Goal: Task Accomplishment & Management: Manage account settings

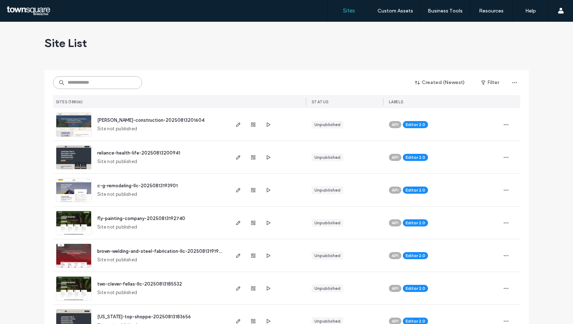
click at [116, 85] on input at bounding box center [97, 82] width 89 height 13
paste input "**********"
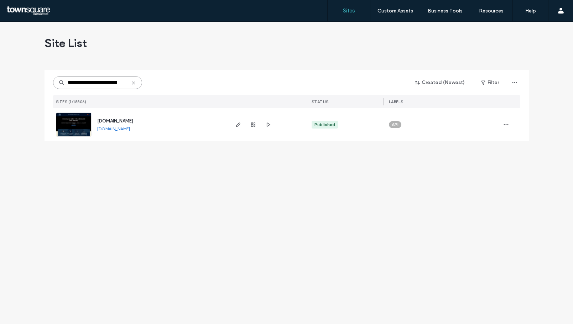
type input "**********"
click at [238, 126] on use "button" at bounding box center [238, 125] width 4 height 4
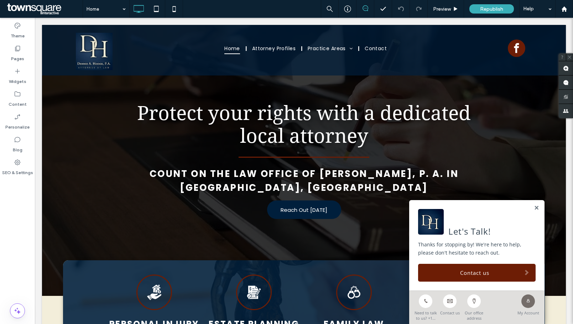
click at [15, 168] on label "SEO & Settings" at bounding box center [17, 171] width 31 height 10
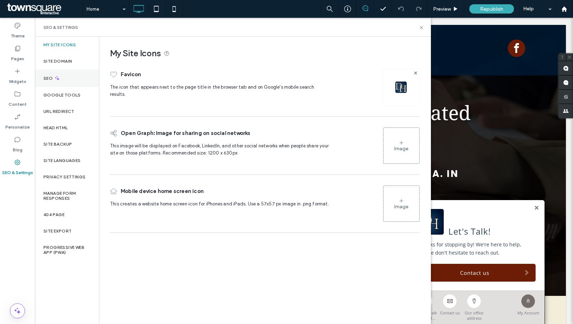
click at [64, 77] on div "SEO" at bounding box center [67, 77] width 64 height 17
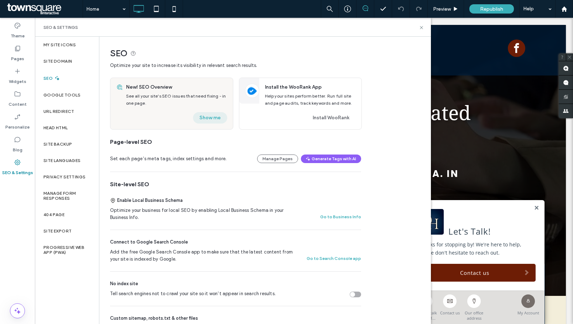
click at [209, 118] on button "Show me" at bounding box center [210, 117] width 34 height 11
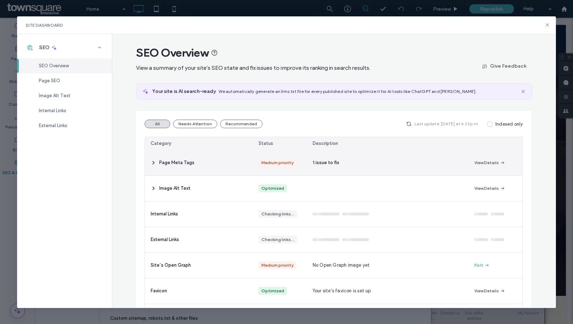
click at [317, 165] on span "1 issue to fix" at bounding box center [326, 162] width 26 height 7
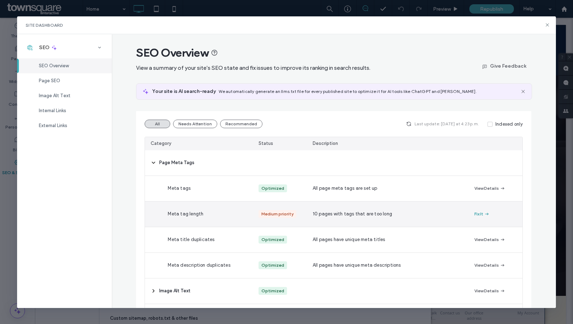
click at [483, 214] on span "button" at bounding box center [486, 214] width 6 height 8
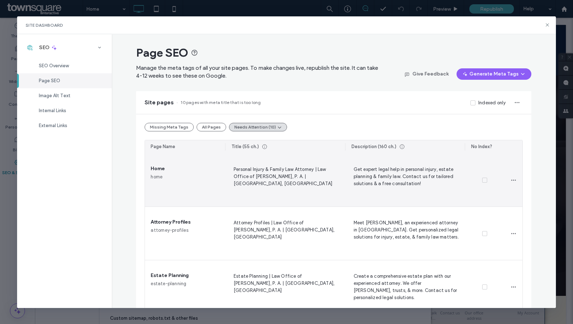
click at [285, 172] on span "Personal Injury & Family Law Attorney | Law Office of Dennis A. Hodge, P. A. | …" at bounding box center [285, 179] width 109 height 29
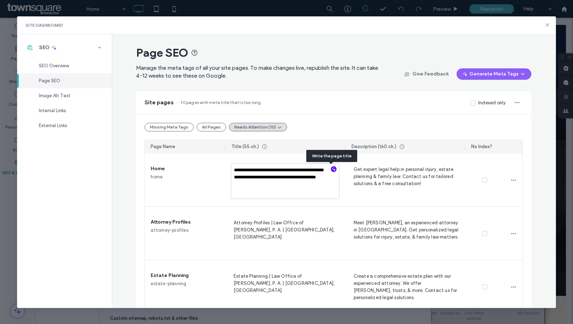
click at [333, 169] on icon "button" at bounding box center [333, 169] width 5 height 5
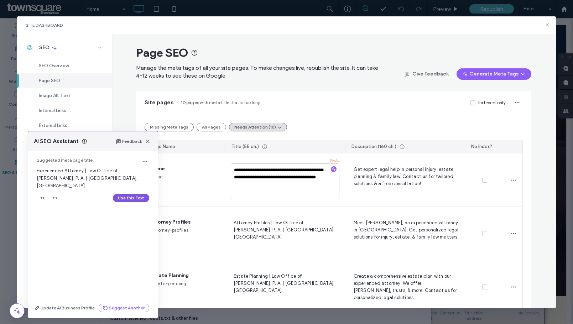
click at [136, 194] on button "Use this Text" at bounding box center [131, 198] width 36 height 9
type textarea "**********"
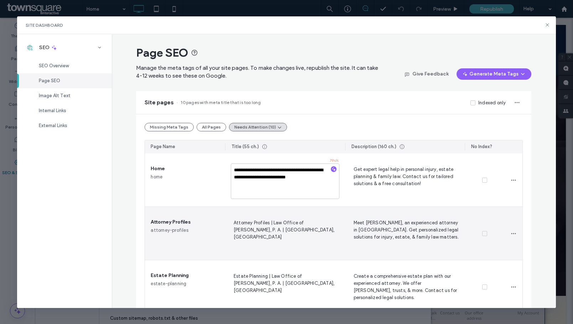
click at [309, 230] on span "Attorney Profiles | Law Office of Dennis A. Hodge, P. A. | Ellicott City, MD" at bounding box center [285, 233] width 109 height 29
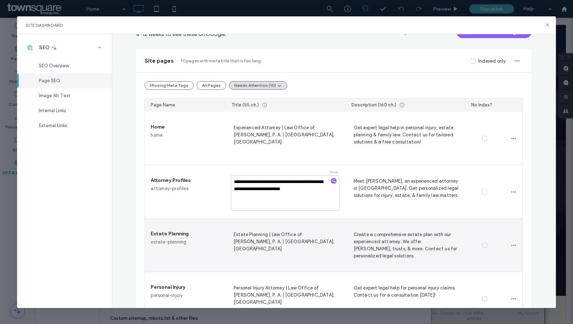
scroll to position [107, 0]
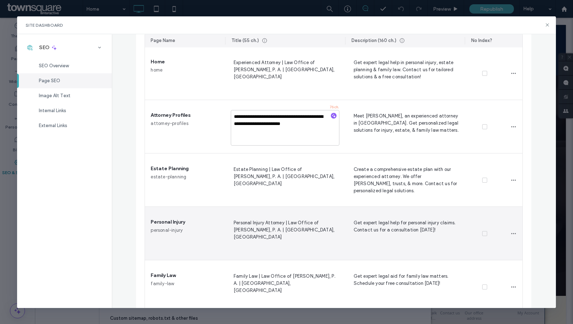
click at [297, 228] on span "Personal Injury Attorney | Law Office of Dennis A. Hodge, P. A. | Ellicott City…" at bounding box center [285, 233] width 109 height 29
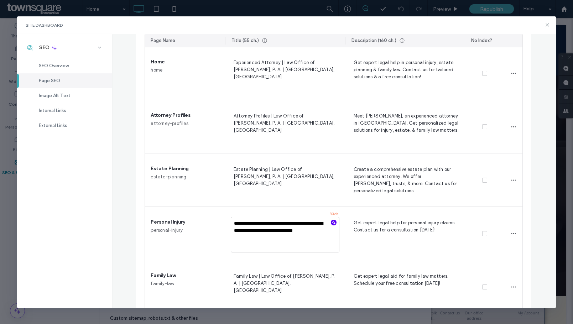
click at [331, 221] on icon "button" at bounding box center [333, 222] width 5 height 5
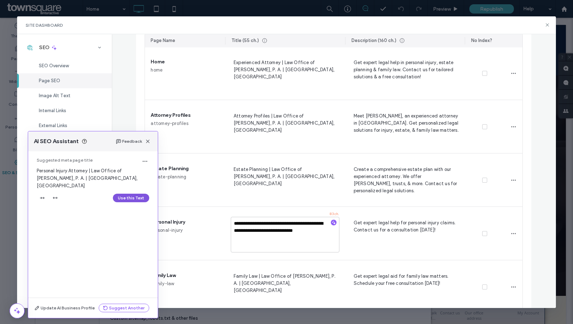
click at [134, 194] on button "Use this Text" at bounding box center [131, 198] width 36 height 9
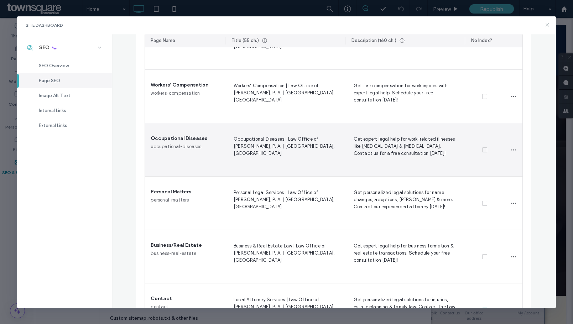
scroll to position [389, 0]
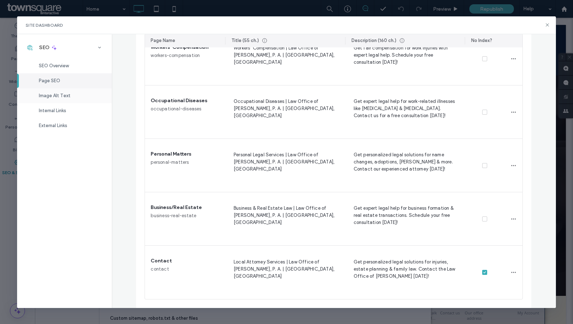
click at [80, 96] on div "Image Alt Text" at bounding box center [64, 95] width 95 height 15
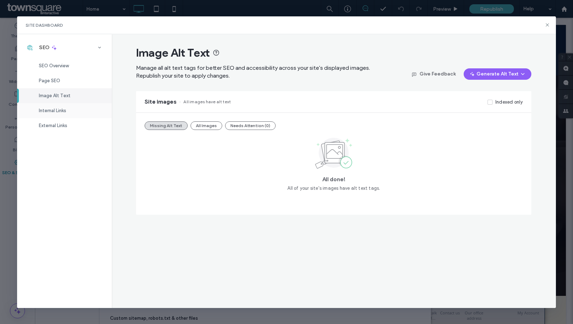
click at [83, 114] on div "Internal Links" at bounding box center [64, 110] width 95 height 15
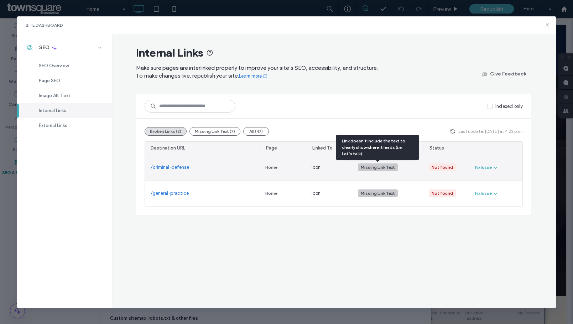
click at [371, 165] on div "Missing Link Text" at bounding box center [378, 167] width 34 height 6
click at [484, 166] on div "Fix Issue" at bounding box center [483, 167] width 17 height 6
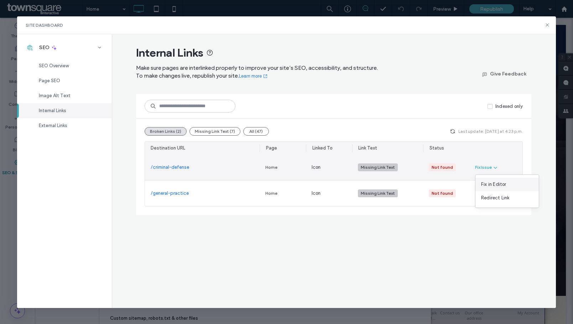
click at [488, 183] on span "Fix in Editor" at bounding box center [493, 184] width 25 height 7
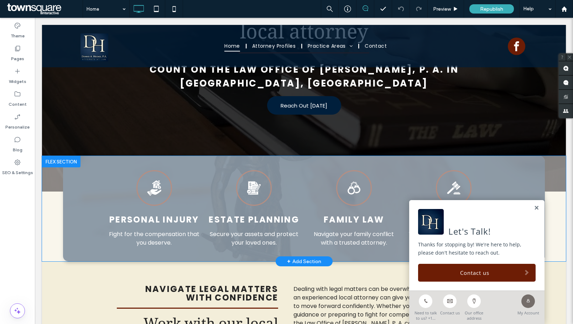
click at [534, 206] on link at bounding box center [536, 208] width 5 height 6
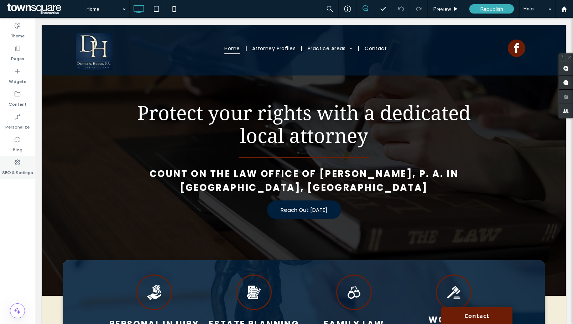
drag, startPoint x: 20, startPoint y: 162, endPoint x: 20, endPoint y: 167, distance: 4.6
click at [20, 163] on use at bounding box center [18, 163] width 6 height 6
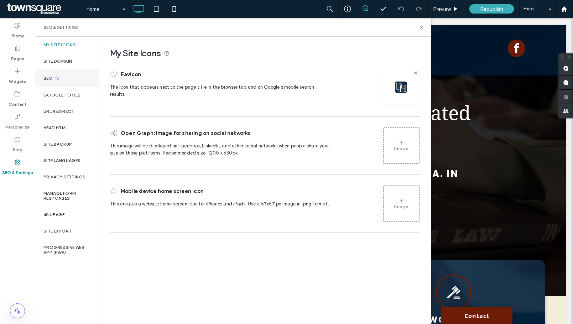
click at [65, 80] on div "SEO" at bounding box center [67, 77] width 64 height 17
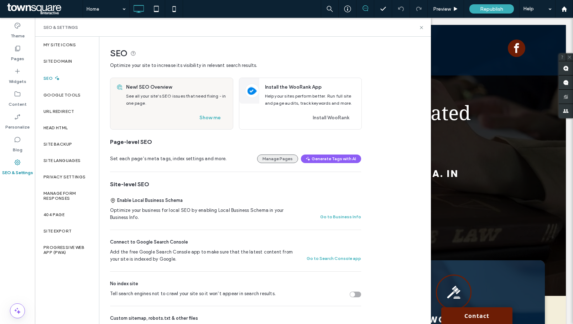
click at [275, 159] on button "Manage Pages" at bounding box center [277, 159] width 41 height 9
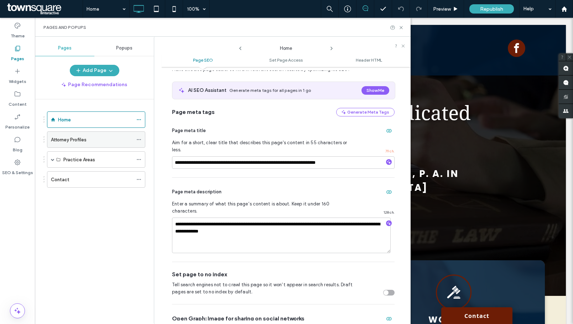
scroll to position [39, 0]
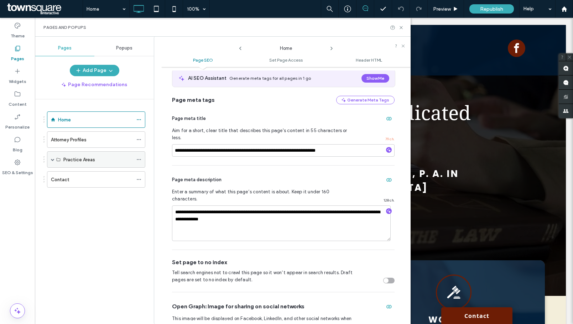
click at [52, 160] on span at bounding box center [53, 160] width 4 height 4
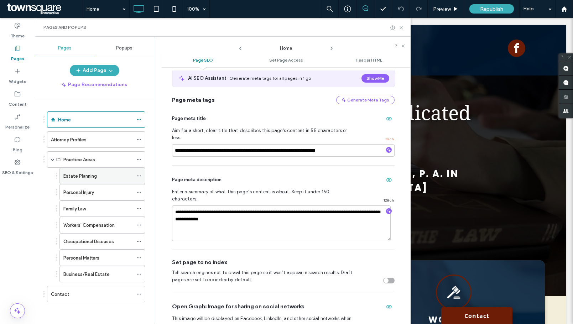
click at [101, 181] on div "Estate Planning" at bounding box center [97, 176] width 69 height 16
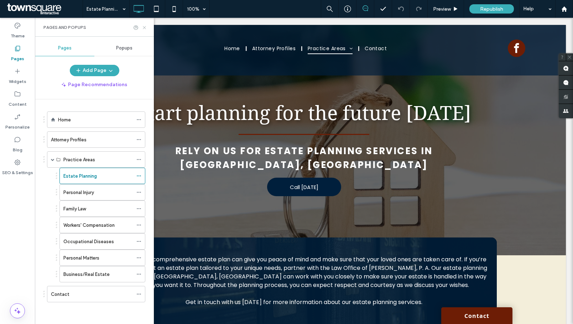
click at [143, 28] on icon at bounding box center [144, 27] width 5 height 5
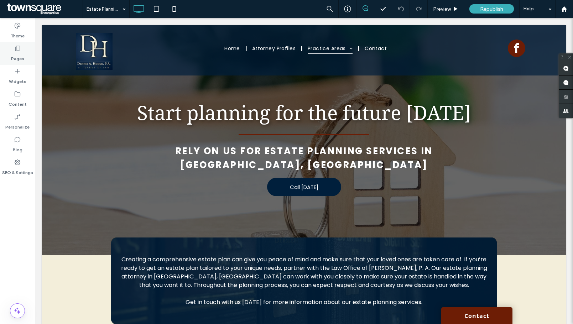
click at [17, 55] on label "Pages" at bounding box center [17, 57] width 13 height 10
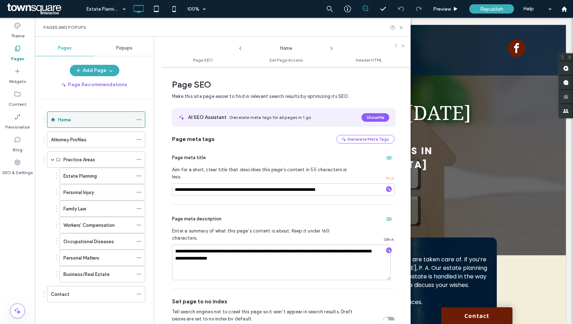
scroll to position [4, 0]
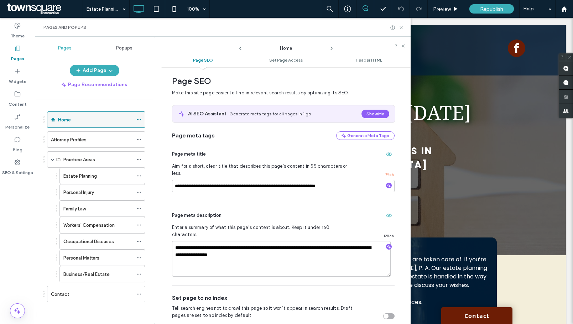
click at [80, 120] on div "Home" at bounding box center [95, 119] width 75 height 7
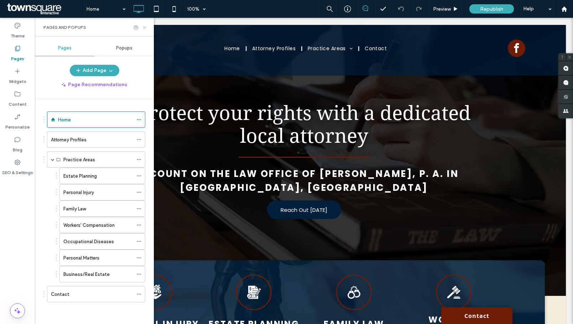
click at [143, 29] on icon at bounding box center [144, 27] width 5 height 5
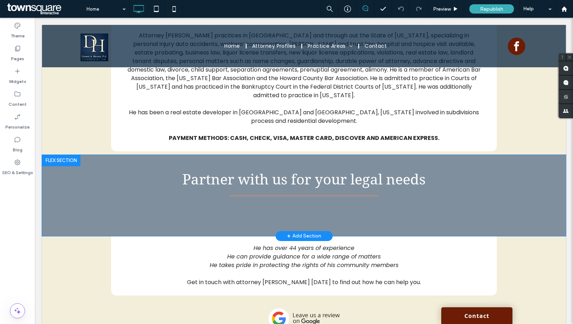
scroll to position [986, 0]
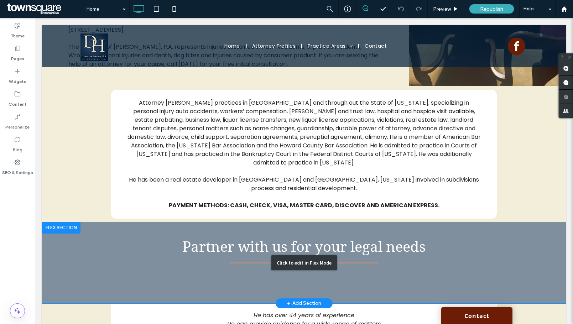
click at [362, 233] on div "Click to edit in Flex Mode" at bounding box center [304, 262] width 524 height 81
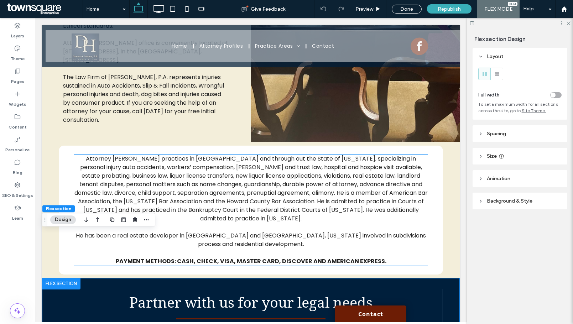
scroll to position [1058, 0]
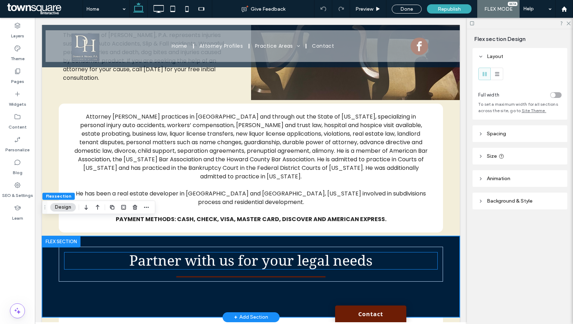
click at [372, 252] on h4 "Partner with us for your legal needs" at bounding box center [250, 260] width 373 height 17
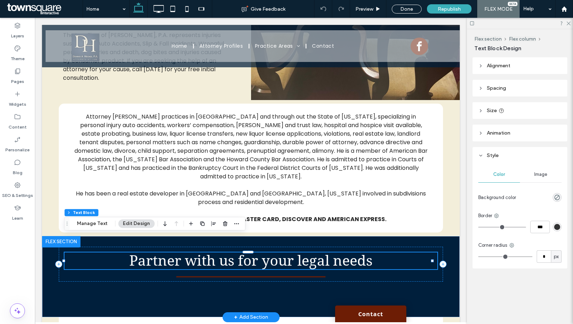
click at [368, 252] on span "Partner with us for your legal needs" at bounding box center [250, 260] width 243 height 17
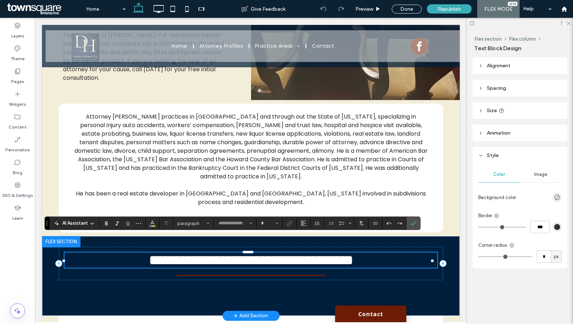
type input "**********"
type input "**"
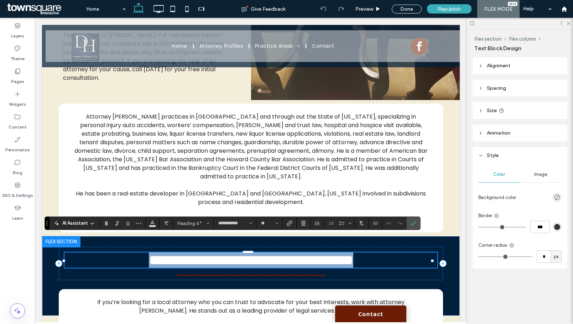
click at [374, 252] on h4 "**********" at bounding box center [250, 259] width 373 height 15
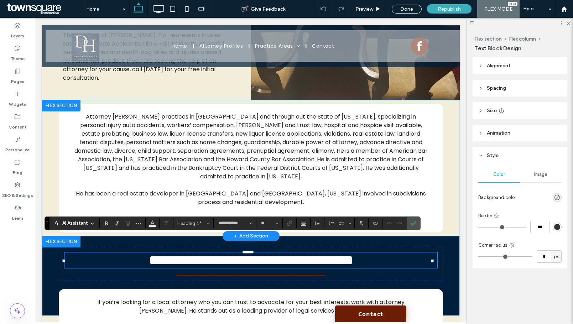
click at [448, 194] on div "Attorney Dennis A. Hodge practices in Howard County and through out the State o…" at bounding box center [251, 168] width 418 height 136
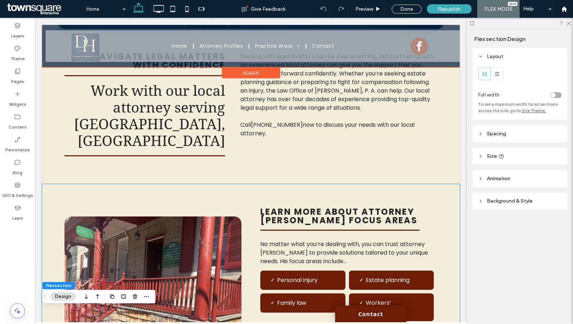
scroll to position [96, 0]
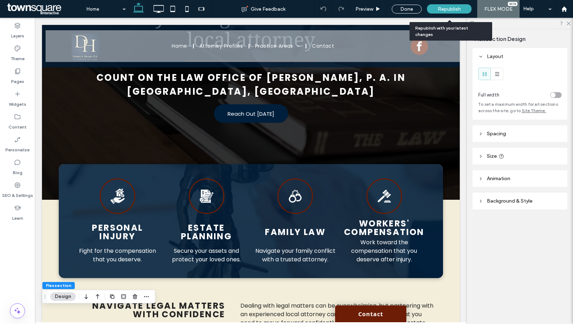
click at [442, 3] on div "Republish" at bounding box center [449, 9] width 45 height 18
click at [456, 11] on span "Republish" at bounding box center [449, 9] width 23 height 6
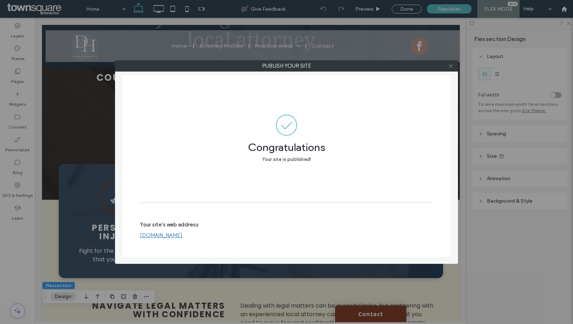
click at [451, 65] on icon at bounding box center [450, 65] width 5 height 5
